Goal: Information Seeking & Learning: Learn about a topic

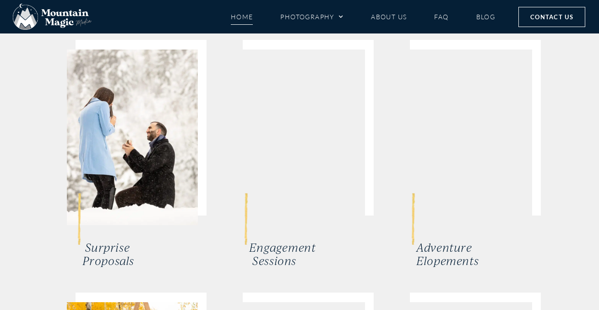
scroll to position [2094, 0]
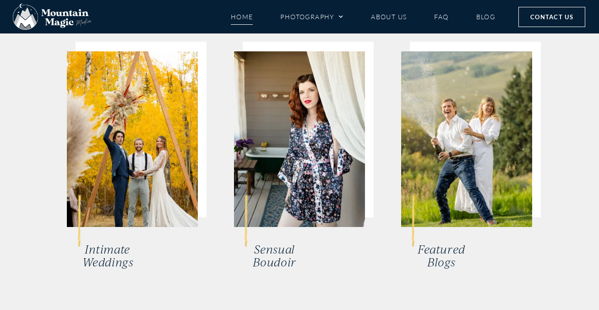
click at [281, 242] on link "Sensual Boudoir" at bounding box center [275, 255] width 44 height 27
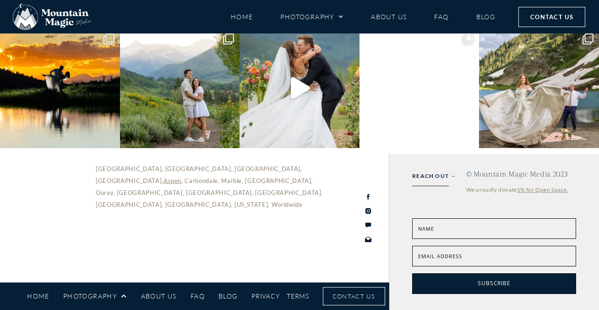
scroll to position [2620, 0]
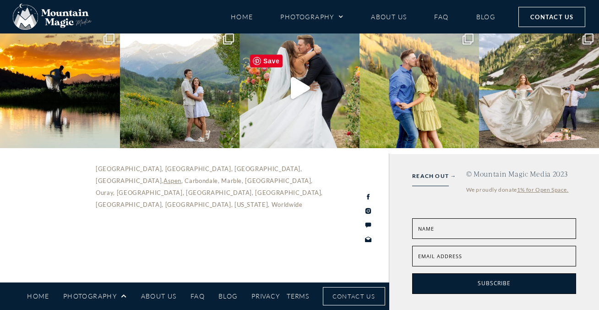
click at [343, 19] on span "Menu" at bounding box center [338, 17] width 9 height 14
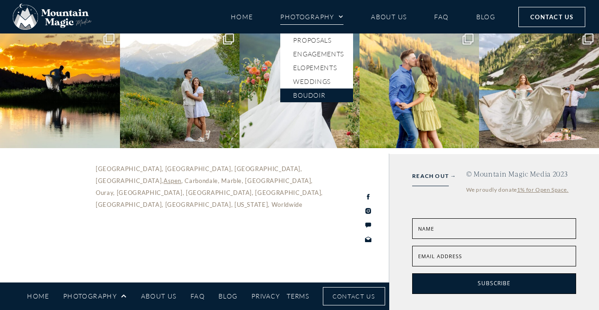
click at [342, 19] on span "Menu" at bounding box center [338, 17] width 9 height 14
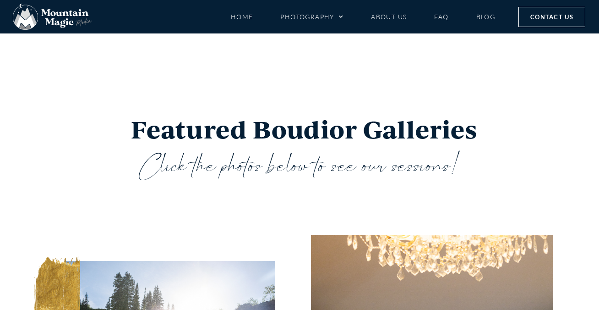
scroll to position [1764, 0]
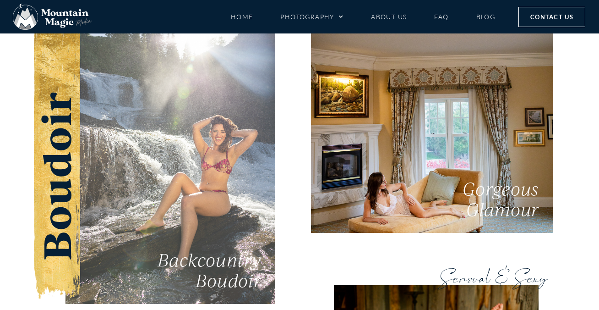
click at [235, 258] on span "Backcountry Boudoir" at bounding box center [210, 269] width 104 height 42
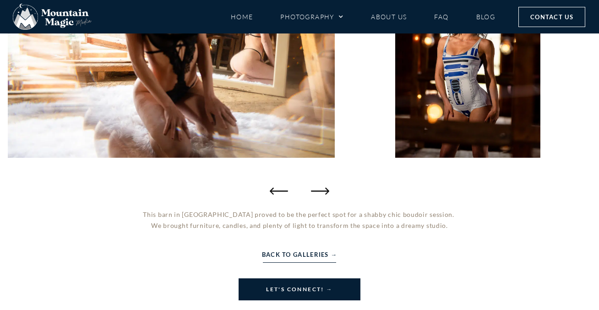
scroll to position [306, 0]
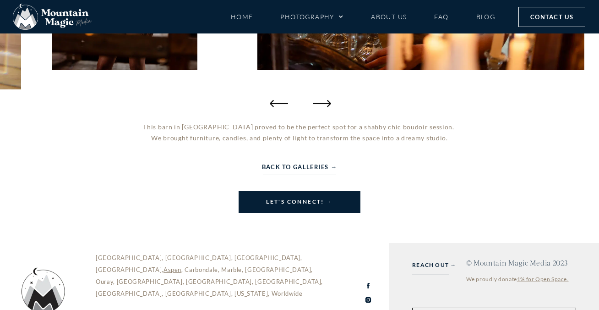
click at [320, 102] on icon "Next slide" at bounding box center [322, 103] width 18 height 18
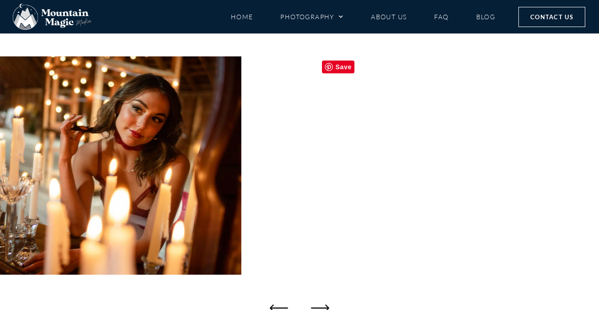
scroll to position [218, 0]
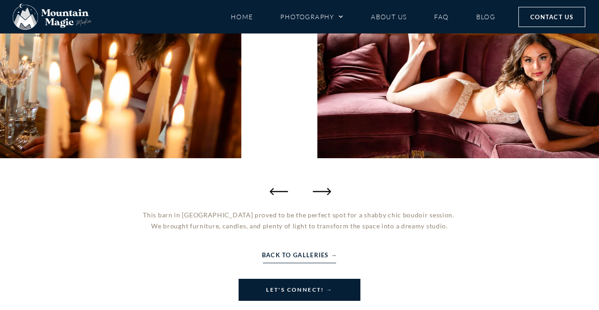
click at [325, 191] on icon "Next slide" at bounding box center [322, 191] width 18 height 7
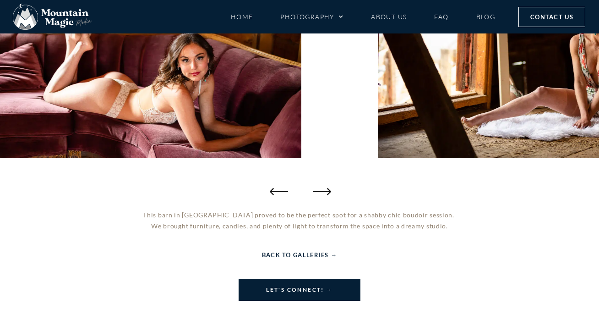
click at [325, 191] on icon "Next slide" at bounding box center [322, 191] width 18 height 7
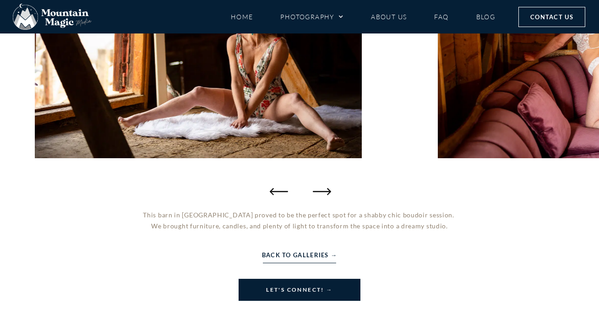
click at [325, 191] on icon "Next slide" at bounding box center [322, 191] width 18 height 7
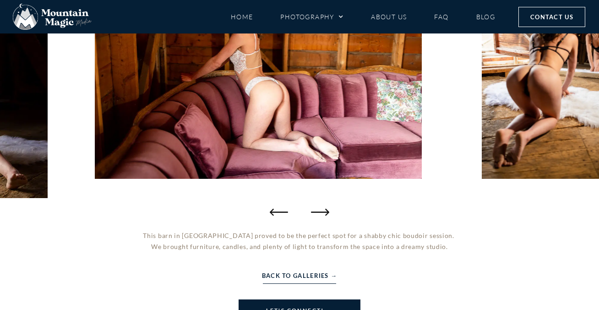
scroll to position [101, 0]
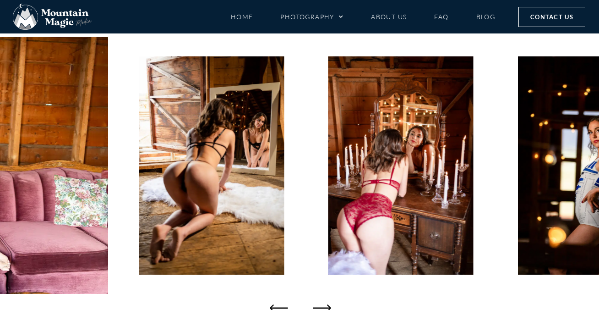
click at [326, 306] on icon "Next slide" at bounding box center [322, 307] width 18 height 18
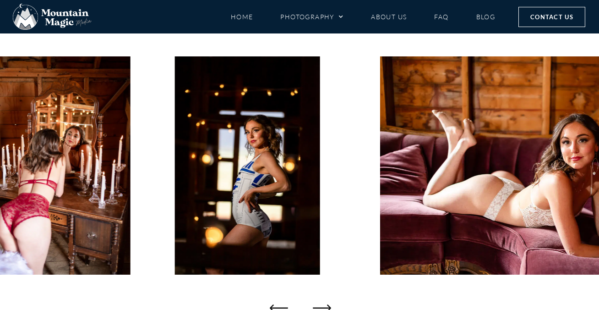
click at [326, 306] on icon "Next slide" at bounding box center [322, 307] width 18 height 18
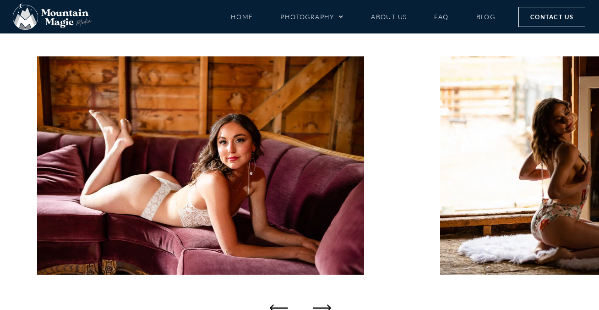
click at [326, 306] on icon "Next slide" at bounding box center [322, 307] width 18 height 18
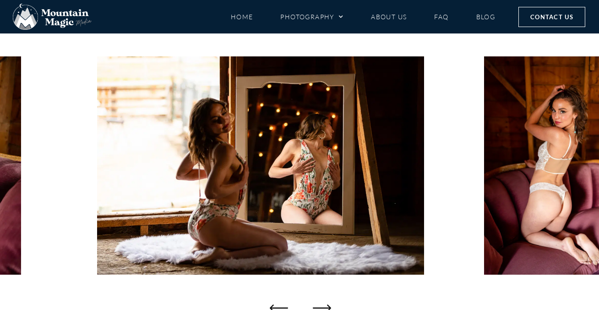
click at [326, 306] on icon "Next slide" at bounding box center [322, 307] width 18 height 18
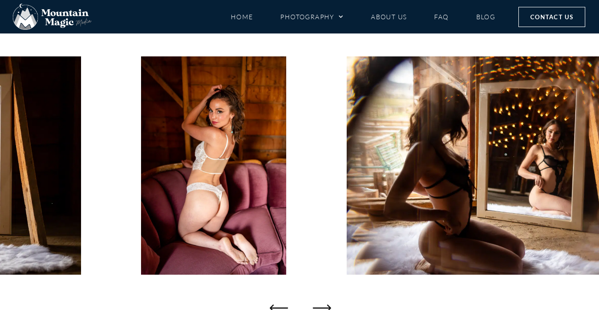
click at [326, 306] on icon "Next slide" at bounding box center [322, 307] width 18 height 18
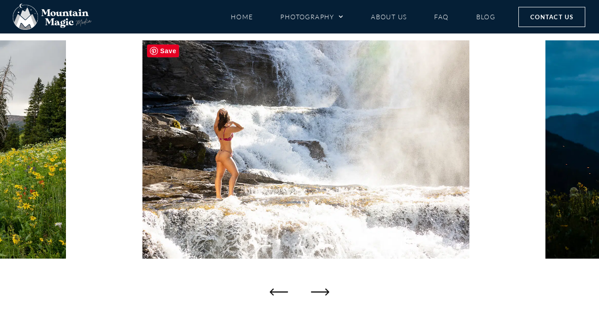
scroll to position [136, 0]
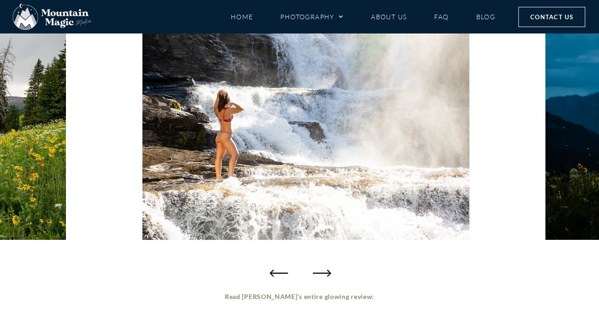
click at [323, 275] on icon "Next slide" at bounding box center [322, 272] width 18 height 18
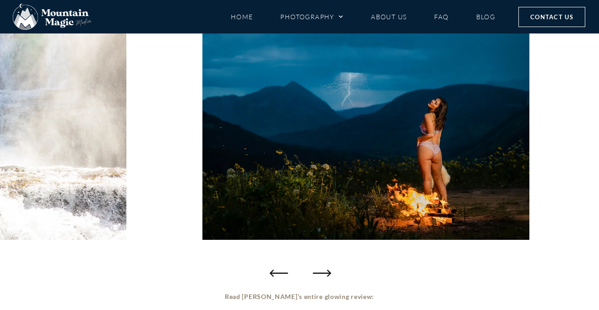
click at [325, 273] on icon "Next slide" at bounding box center [322, 272] width 18 height 18
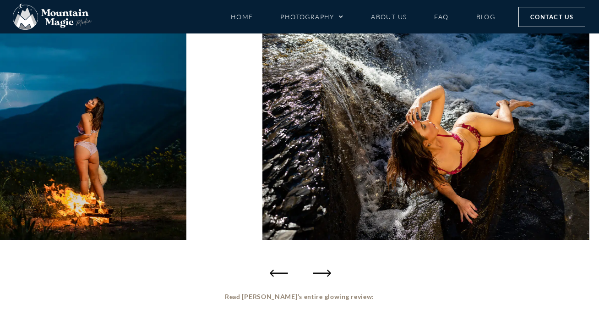
click at [326, 272] on icon "Next slide" at bounding box center [322, 272] width 18 height 7
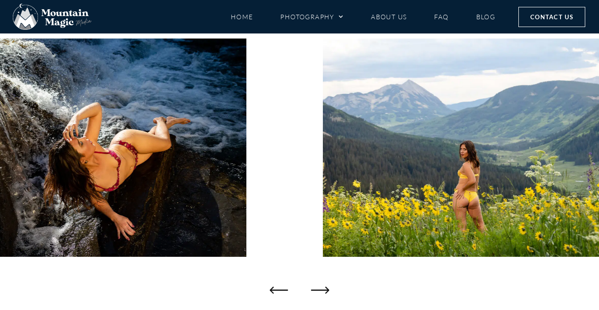
scroll to position [101, 0]
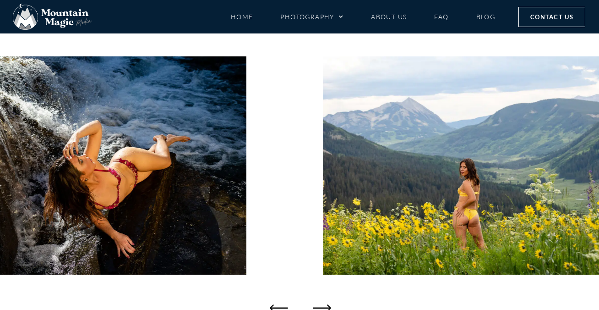
click at [325, 306] on icon "Next slide" at bounding box center [322, 307] width 18 height 18
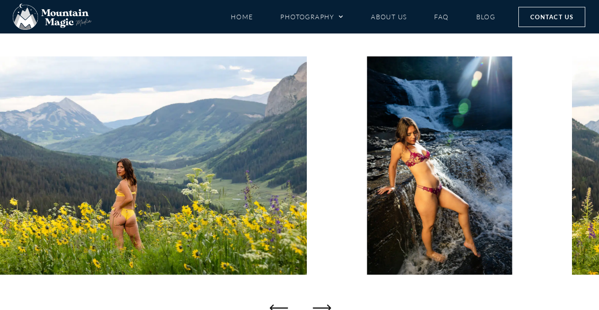
click at [326, 306] on icon "Next slide" at bounding box center [322, 307] width 18 height 18
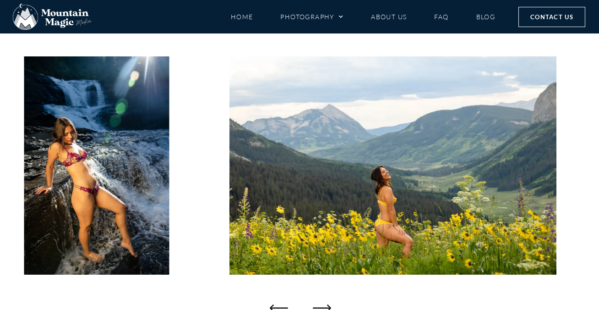
click at [326, 306] on icon "Next slide" at bounding box center [322, 307] width 18 height 18
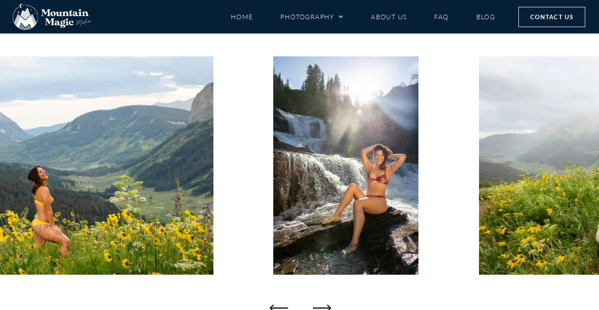
click at [326, 306] on icon "Next slide" at bounding box center [322, 307] width 18 height 18
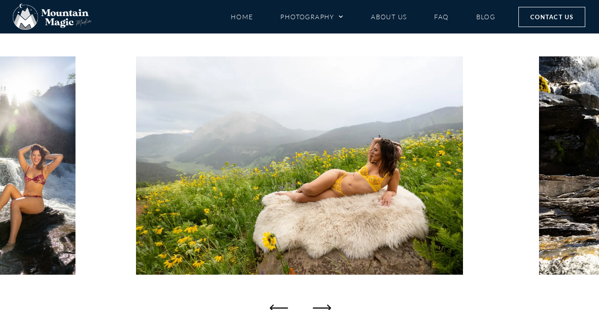
click at [326, 306] on icon "Next slide" at bounding box center [322, 307] width 18 height 18
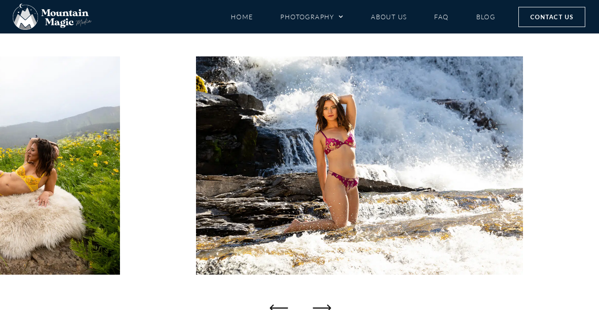
click at [329, 306] on icon "Next slide" at bounding box center [322, 307] width 18 height 7
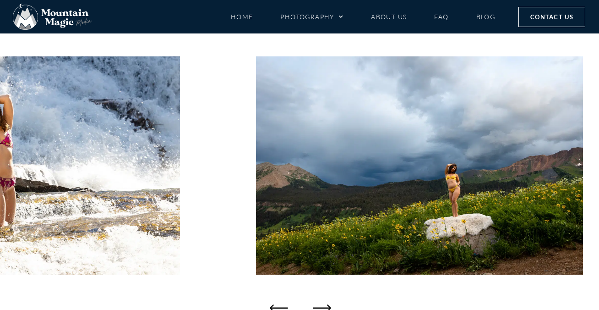
click at [329, 306] on icon "Next slide" at bounding box center [322, 307] width 18 height 7
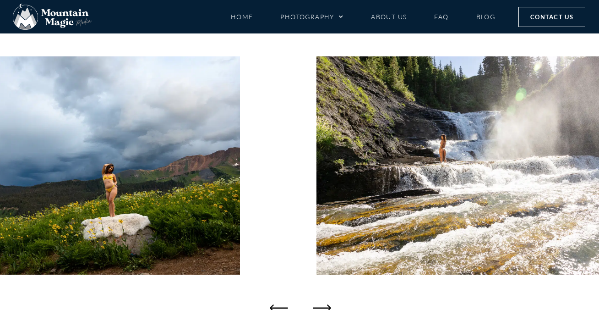
click at [329, 306] on icon "Next slide" at bounding box center [322, 307] width 18 height 7
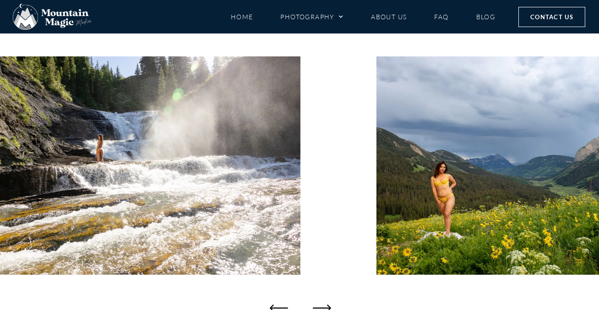
click at [329, 306] on icon "Next slide" at bounding box center [322, 307] width 18 height 7
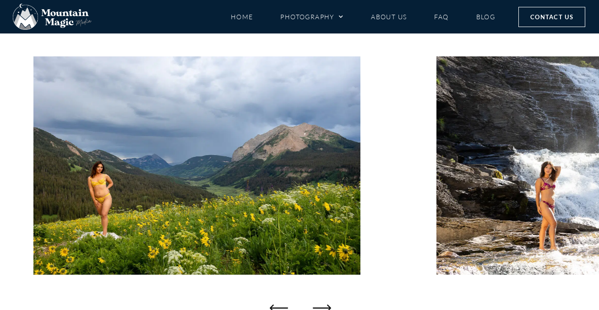
click at [329, 306] on icon "Next slide" at bounding box center [322, 307] width 18 height 7
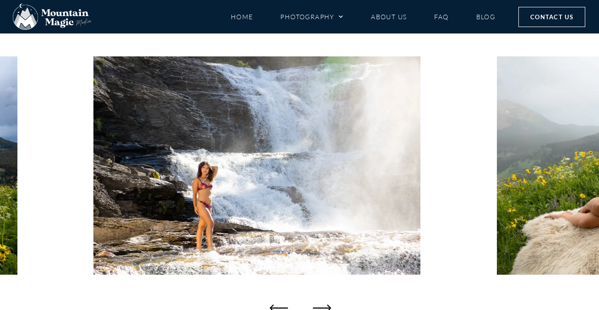
click at [329, 306] on icon "Next slide" at bounding box center [322, 307] width 18 height 7
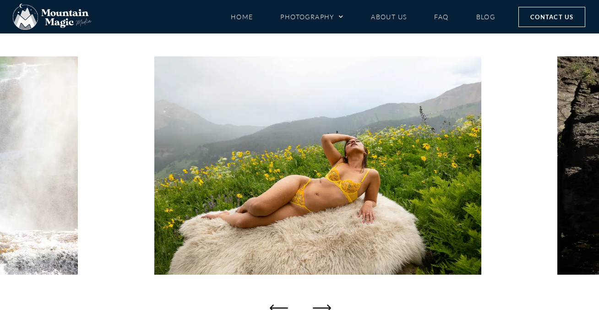
click at [329, 306] on icon "Next slide" at bounding box center [322, 307] width 18 height 7
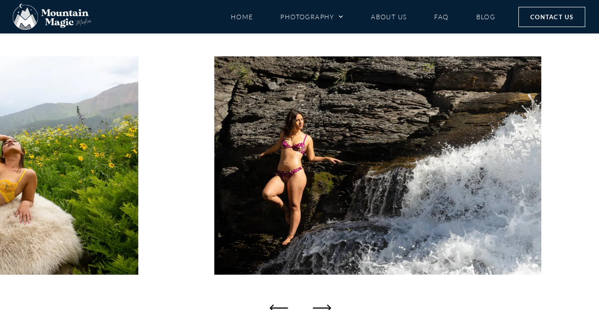
click at [329, 306] on icon "Next slide" at bounding box center [322, 307] width 18 height 7
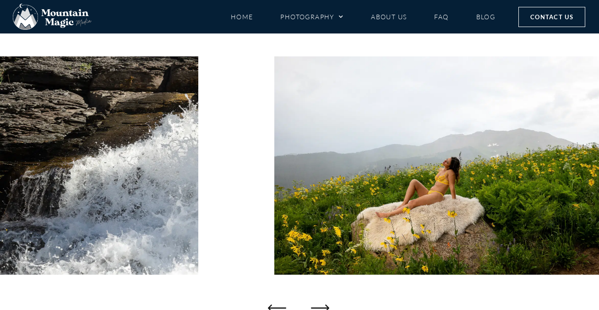
click at [278, 308] on icon "Previous slide" at bounding box center [277, 307] width 18 height 18
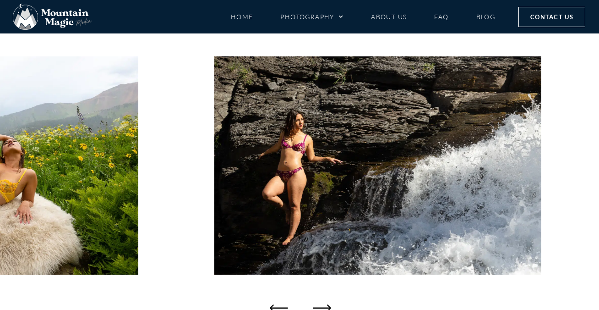
click at [327, 304] on icon "Next slide" at bounding box center [322, 307] width 18 height 18
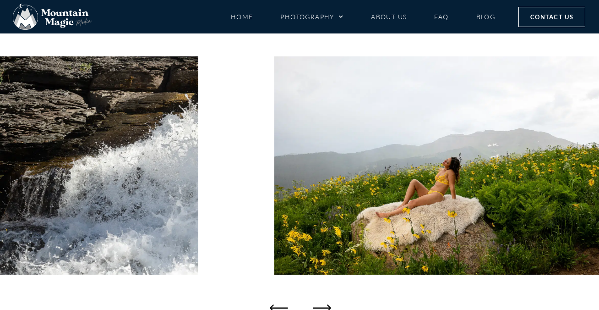
click at [327, 304] on icon "Next slide" at bounding box center [322, 307] width 18 height 18
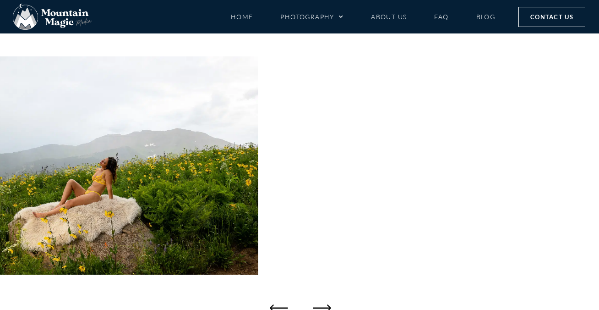
click at [327, 304] on icon "Next slide" at bounding box center [322, 307] width 18 height 18
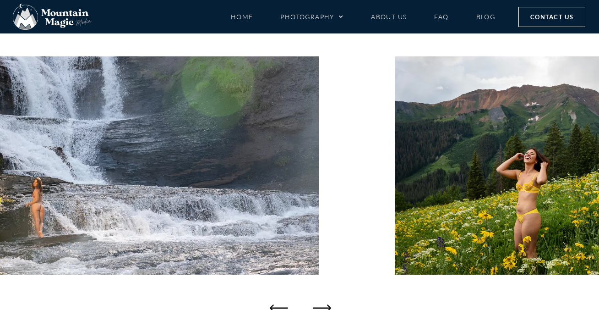
click at [327, 304] on icon "Next slide" at bounding box center [322, 307] width 18 height 18
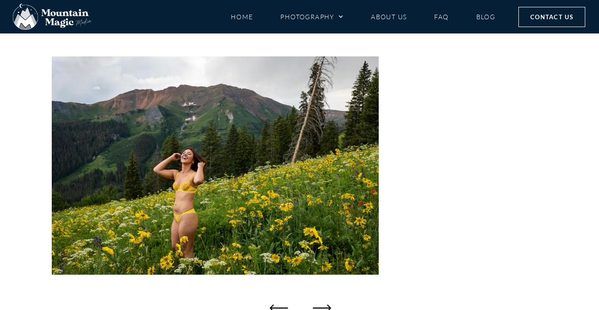
click at [327, 304] on icon "Next slide" at bounding box center [322, 307] width 18 height 18
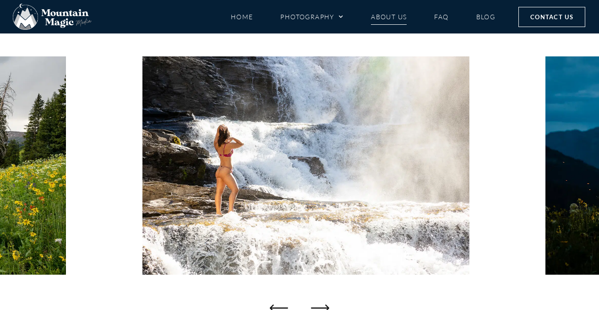
click at [391, 19] on link "About Us" at bounding box center [389, 17] width 36 height 16
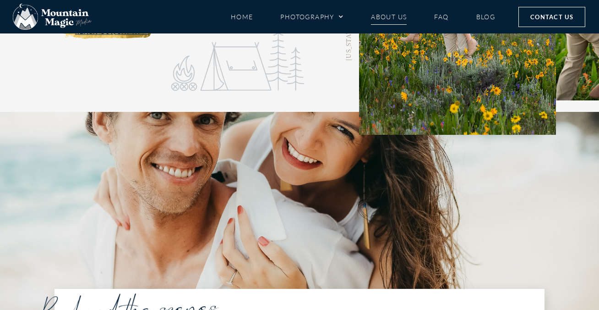
scroll to position [131, 0]
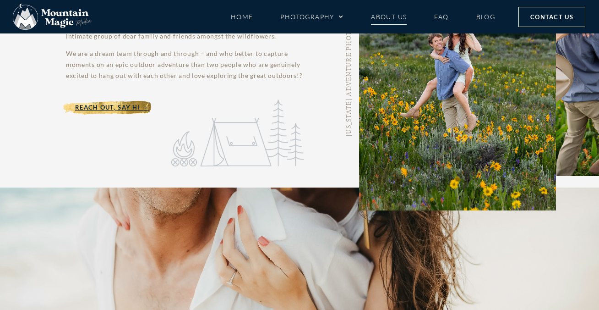
click at [509, 140] on div "1 / 2" at bounding box center [457, 69] width 197 height 283
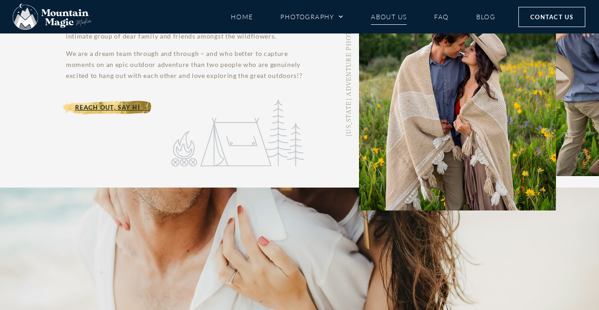
click at [500, 151] on div "2 / 2" at bounding box center [457, 69] width 197 height 283
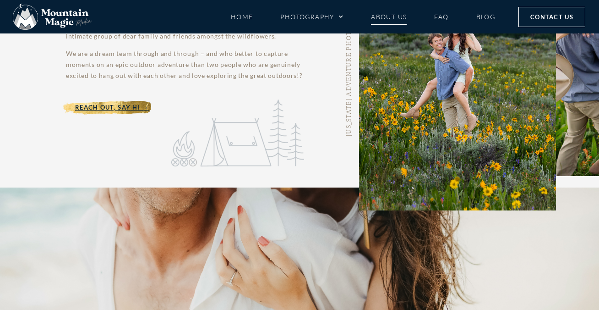
click at [500, 151] on div "1 / 2" at bounding box center [457, 69] width 197 height 283
click at [497, 151] on div "1 / 2" at bounding box center [457, 69] width 197 height 283
click at [579, 95] on img at bounding box center [585, 38] width 197 height 275
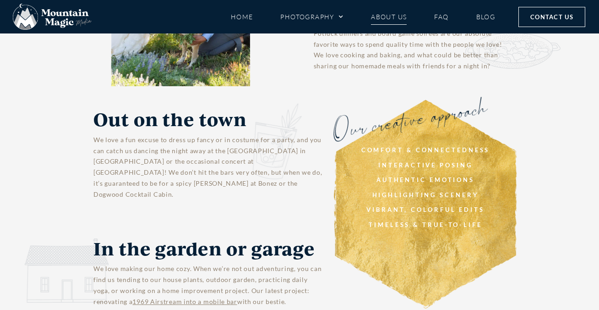
scroll to position [885, 0]
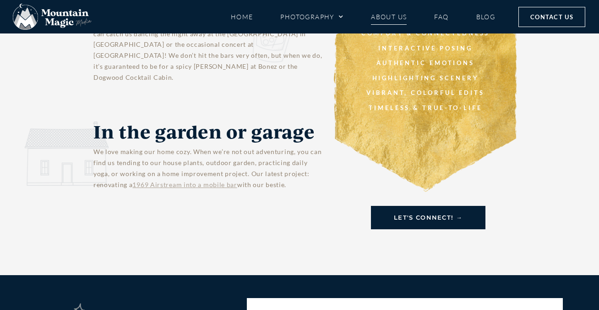
click at [169, 180] on link "1969 Airstream into a mobile bar" at bounding box center [184, 184] width 104 height 8
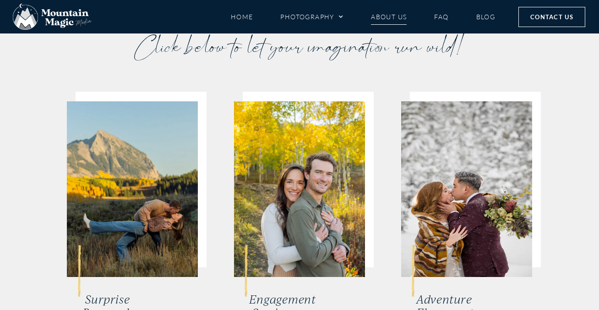
scroll to position [3615, 0]
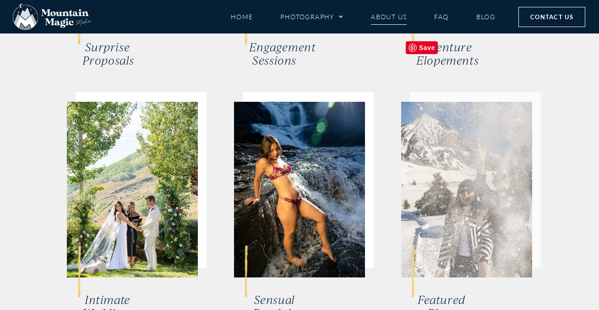
click at [488, 189] on img at bounding box center [466, 189] width 131 height 175
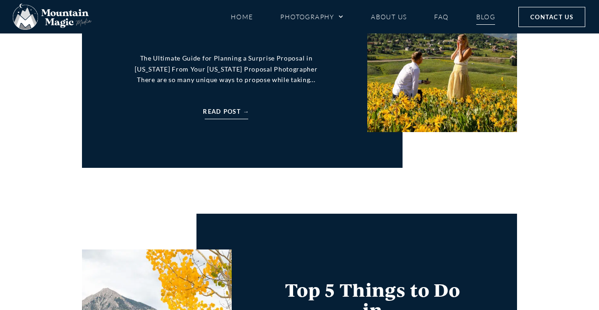
scroll to position [1783, 0]
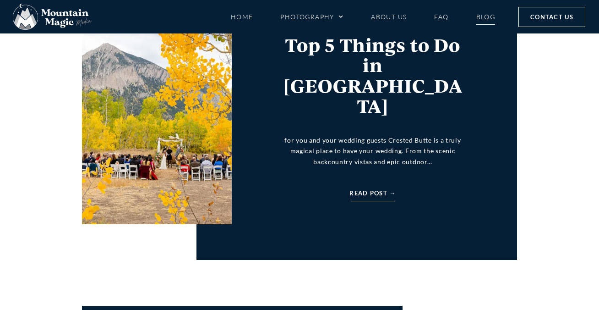
click at [385, 188] on span "Read Post →" at bounding box center [373, 193] width 46 height 10
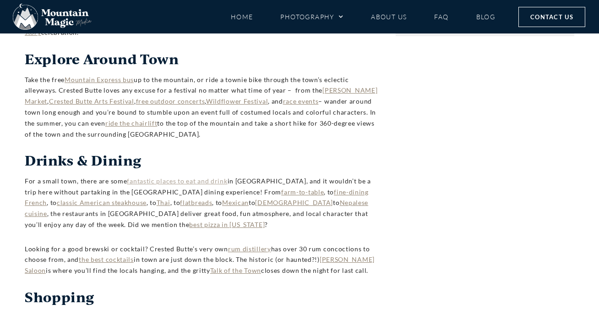
scroll to position [499, 0]
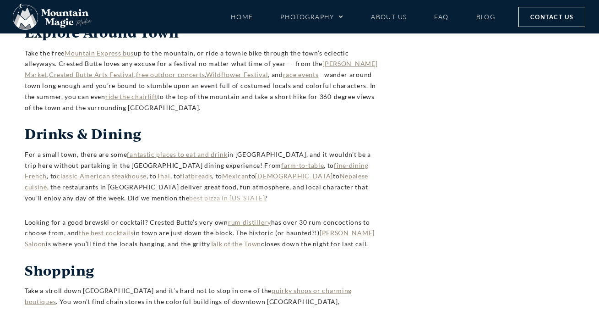
click at [189, 194] on link "best pizza in [US_STATE]" at bounding box center [227, 198] width 76 height 8
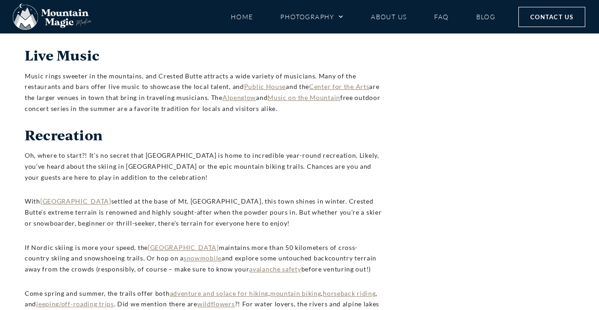
scroll to position [1314, 0]
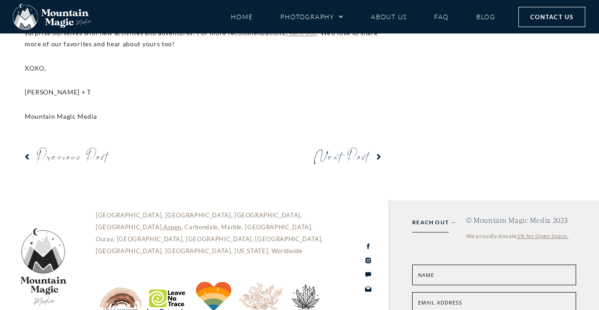
click at [368, 259] on circle at bounding box center [368, 260] width 2 height 2
